Goal: Transaction & Acquisition: Book appointment/travel/reservation

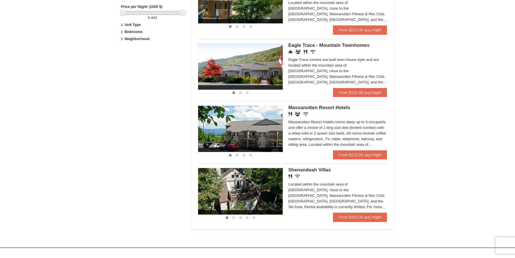
scroll to position [267, 0]
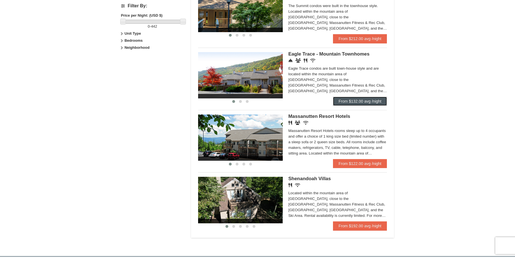
click at [351, 100] on link "From $132.00 avg /night" at bounding box center [360, 101] width 54 height 9
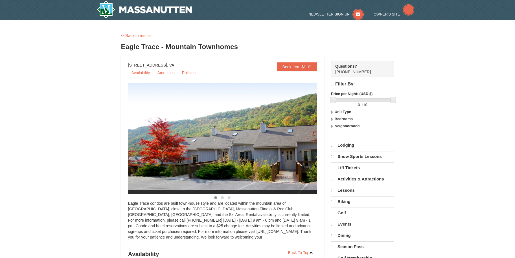
select select "9"
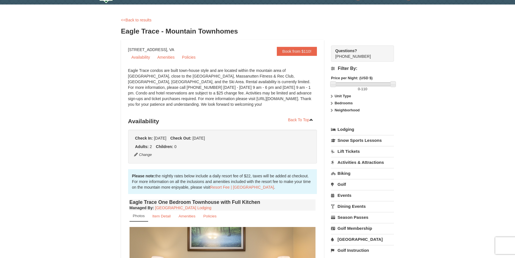
scroll to position [14, 0]
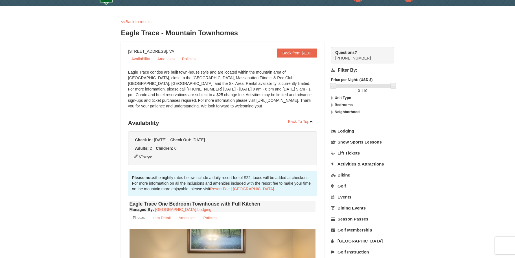
click at [347, 106] on strong "Bedrooms" at bounding box center [344, 105] width 18 height 4
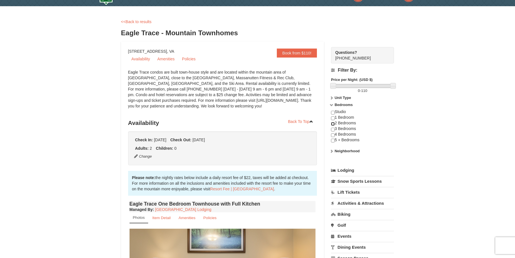
click at [334, 124] on input "checkbox" at bounding box center [333, 124] width 4 height 4
checkbox input "true"
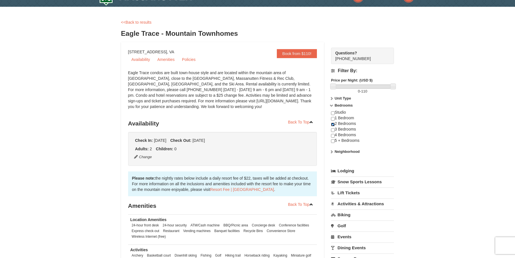
scroll to position [0, 0]
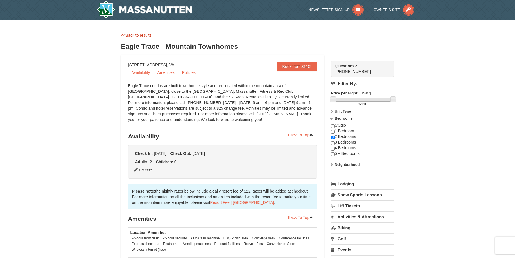
click at [131, 37] on link "<<Back to results" at bounding box center [136, 35] width 30 height 5
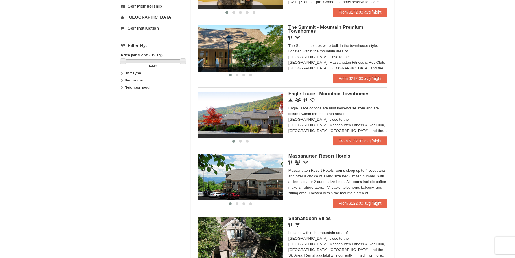
scroll to position [228, 0]
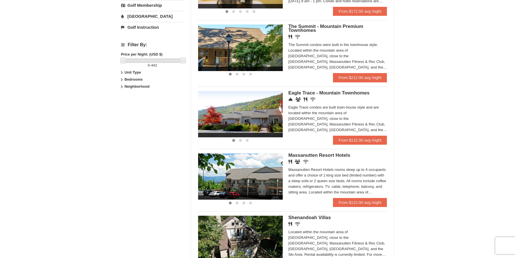
click at [137, 78] on strong "Bedrooms" at bounding box center [133, 79] width 18 height 4
drag, startPoint x: 122, startPoint y: 98, endPoint x: 127, endPoint y: 98, distance: 5.1
click at [122, 98] on input "checkbox" at bounding box center [123, 99] width 4 height 4
checkbox input "true"
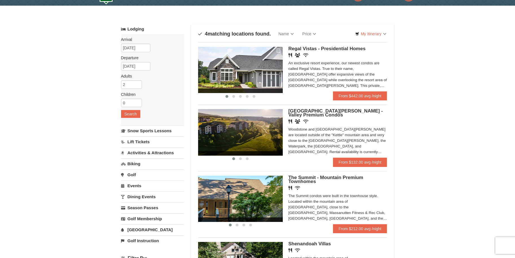
scroll to position [0, 0]
